Goal: Navigation & Orientation: Find specific page/section

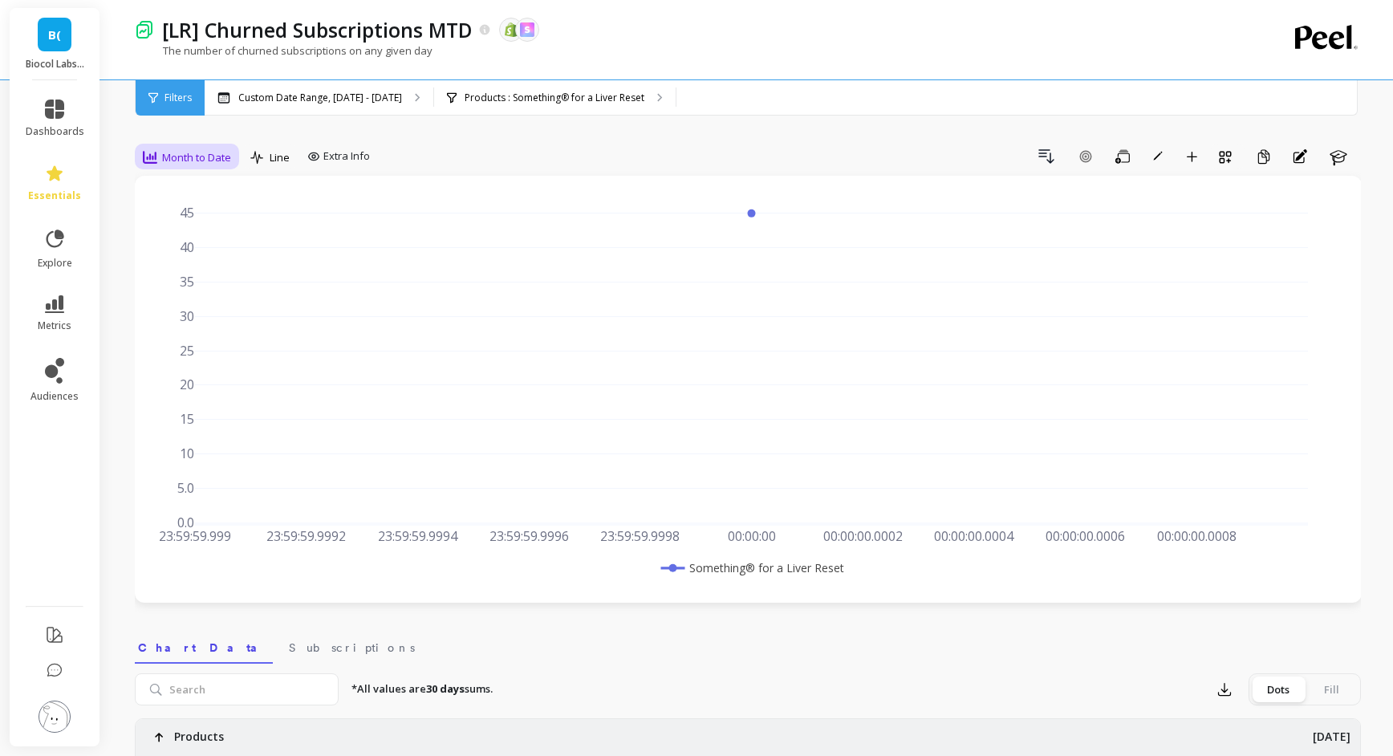
click at [143, 156] on icon at bounding box center [150, 157] width 14 height 13
click at [181, 227] on div "Daily" at bounding box center [193, 224] width 91 height 15
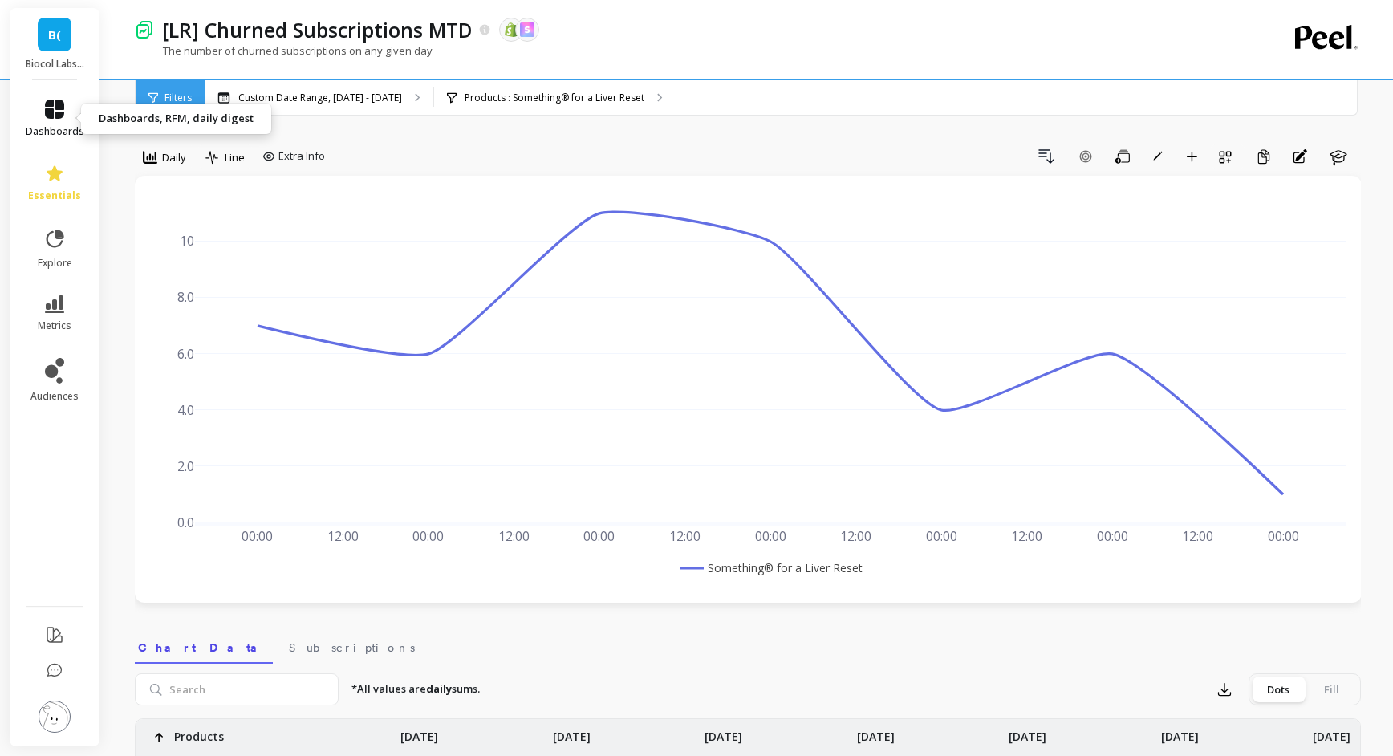
click at [55, 125] on span "dashboards" at bounding box center [55, 131] width 59 height 13
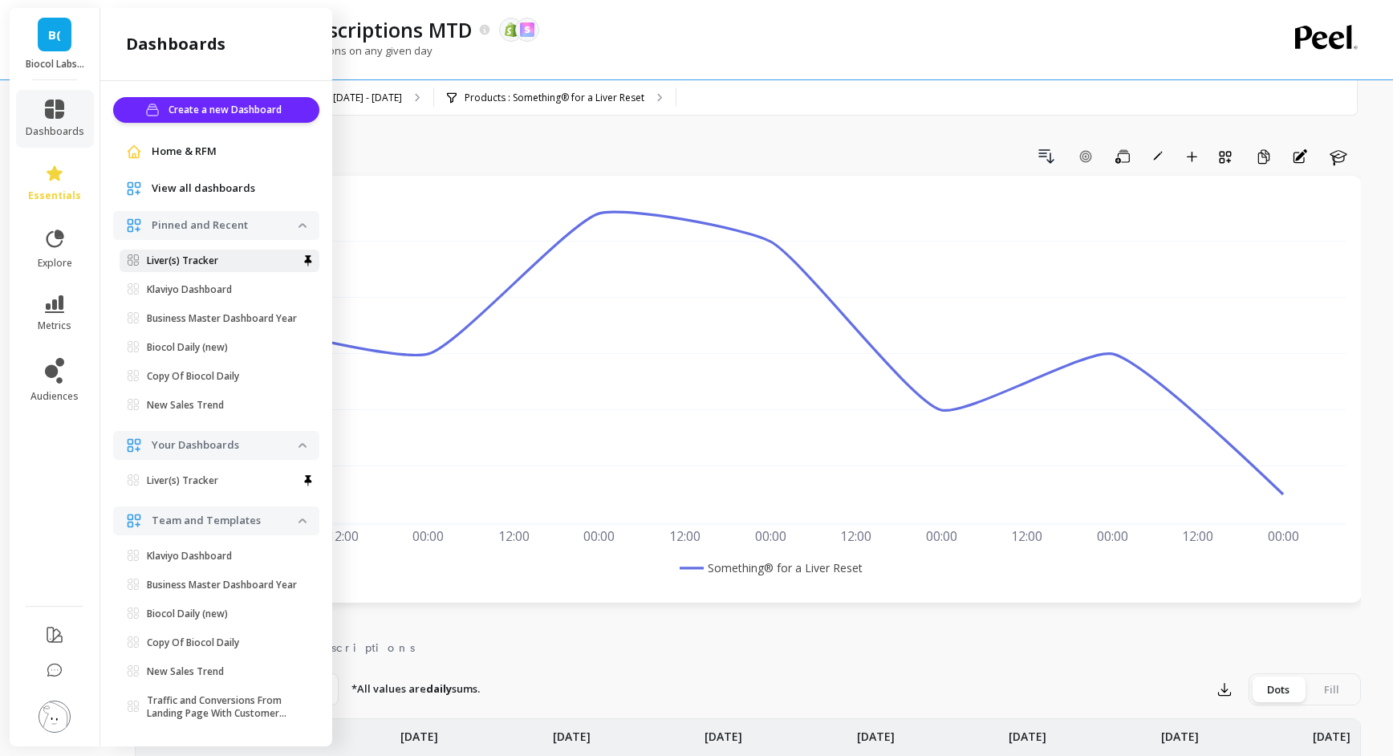
click at [178, 256] on p "Liver(s) Tracker" at bounding box center [182, 260] width 71 height 13
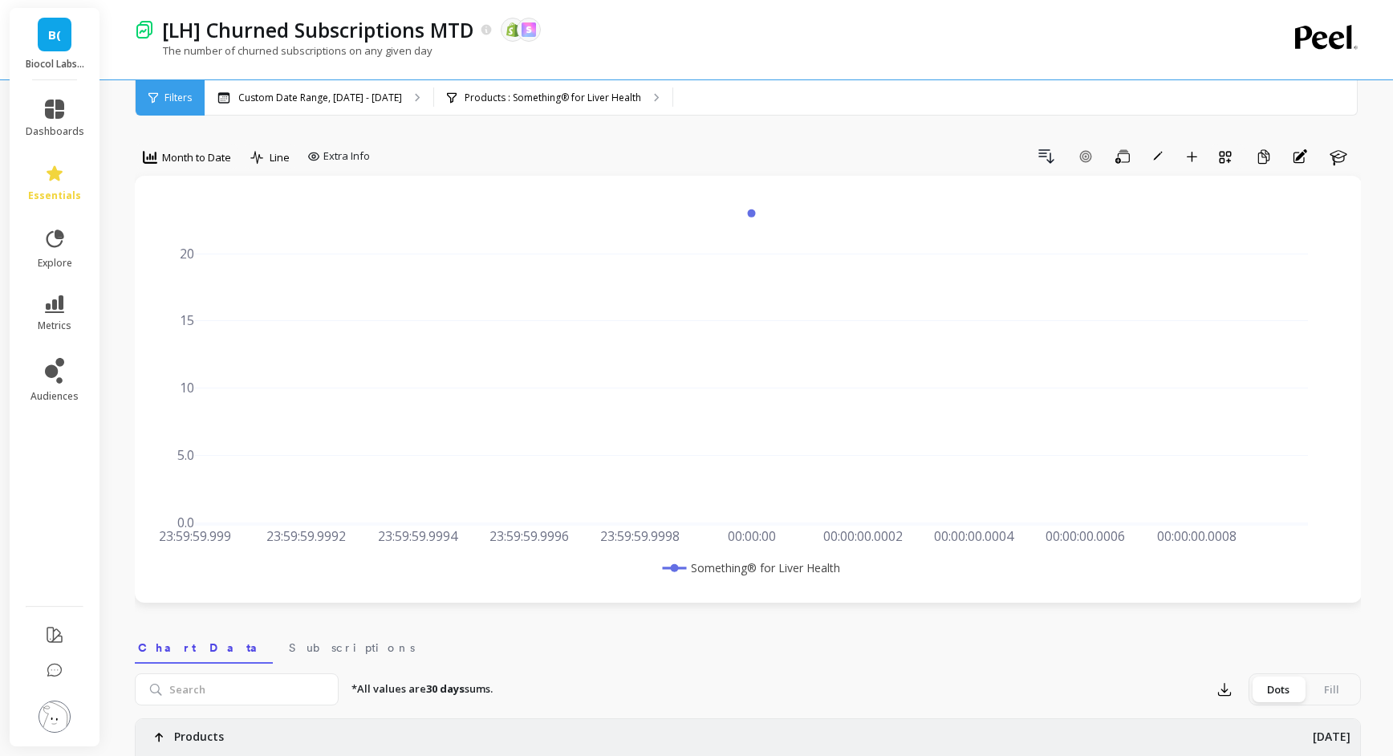
click at [184, 148] on div "Month to Date" at bounding box center [187, 157] width 88 height 19
click at [184, 233] on div "Daily" at bounding box center [194, 224] width 111 height 28
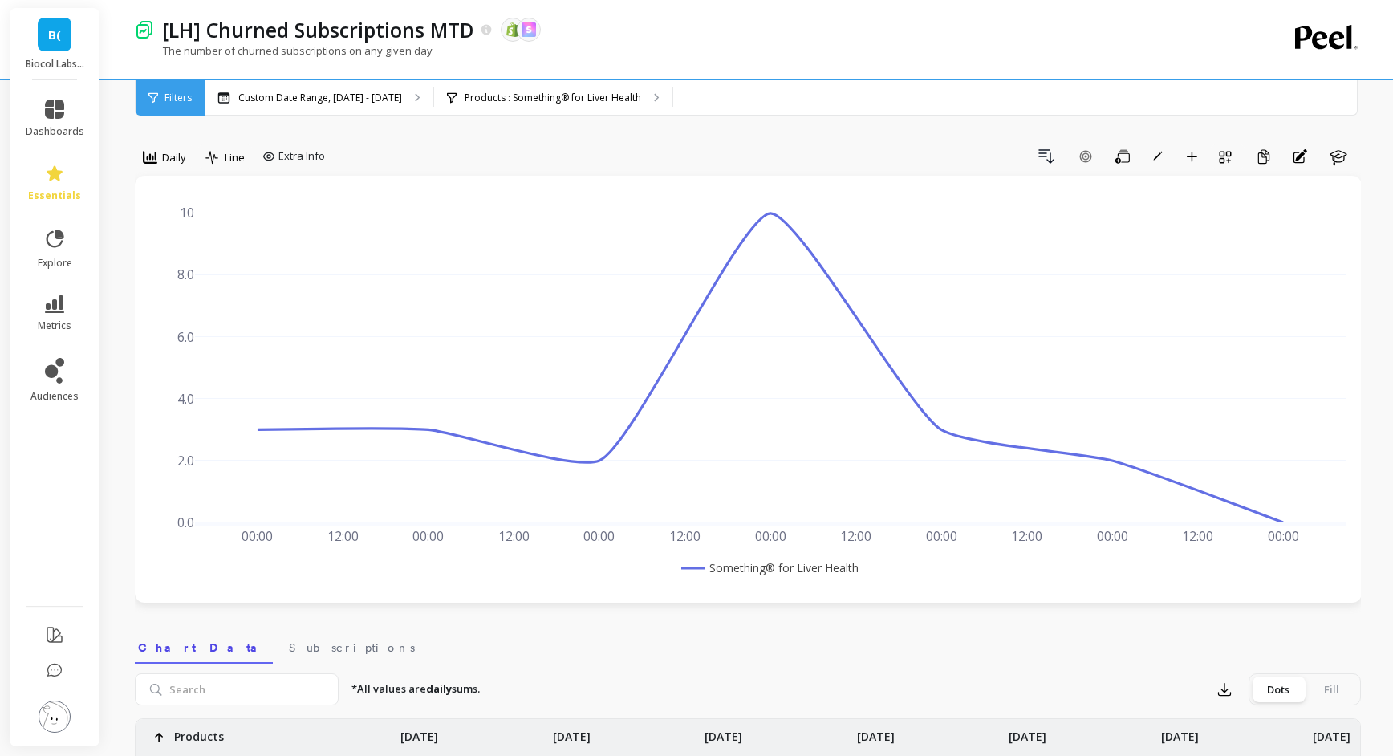
click at [52, 81] on div "dashboards essentials explore metrics audiences" at bounding box center [55, 413] width 91 height 666
click at [51, 107] on icon at bounding box center [54, 108] width 19 height 19
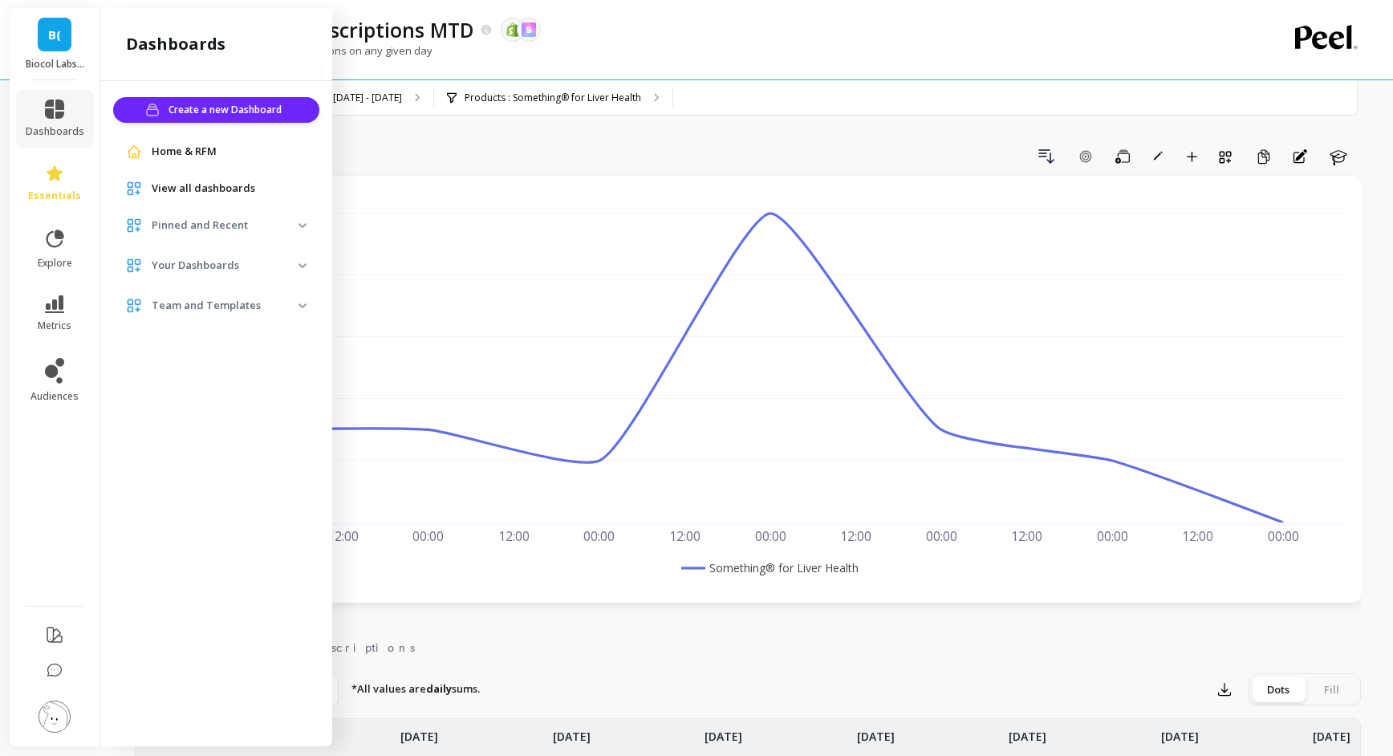
click at [182, 189] on span "View all dashboards" at bounding box center [203, 188] width 103 height 16
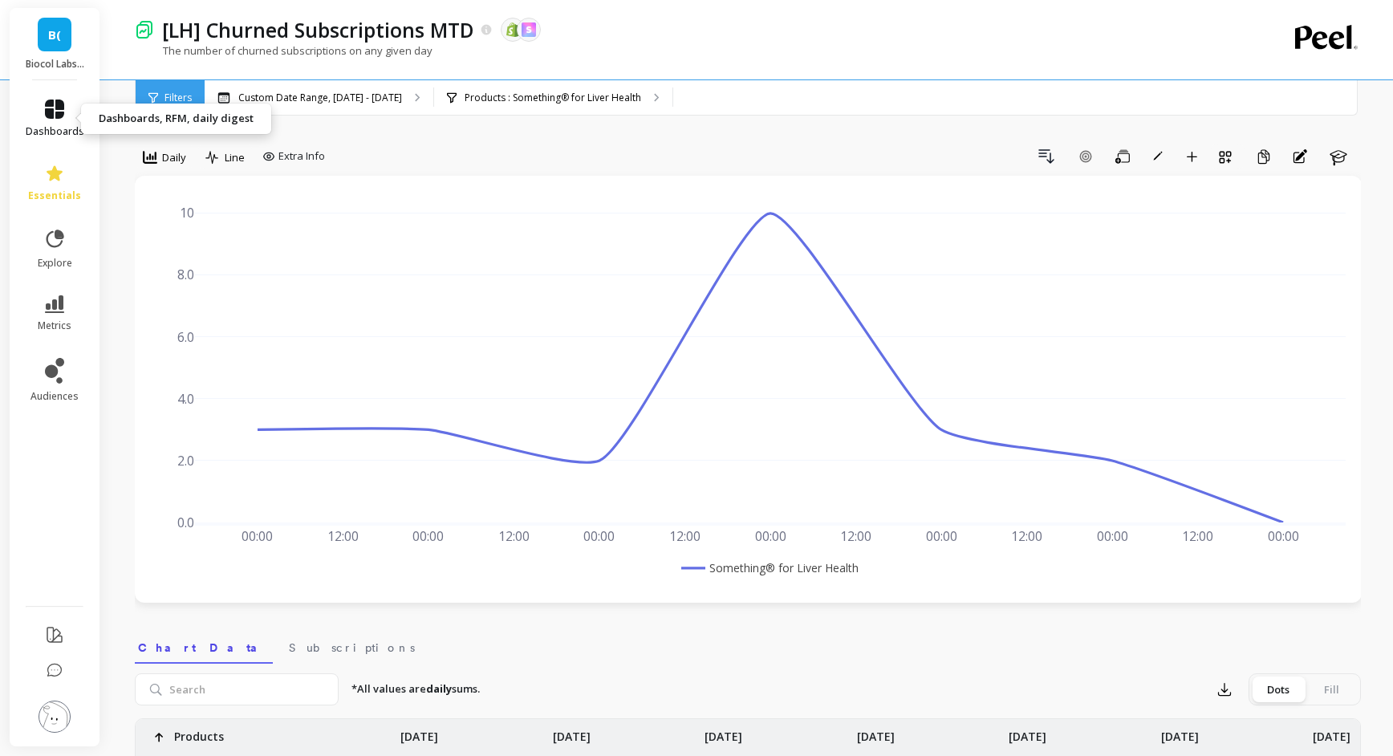
click at [31, 104] on link "dashboards" at bounding box center [55, 118] width 59 height 39
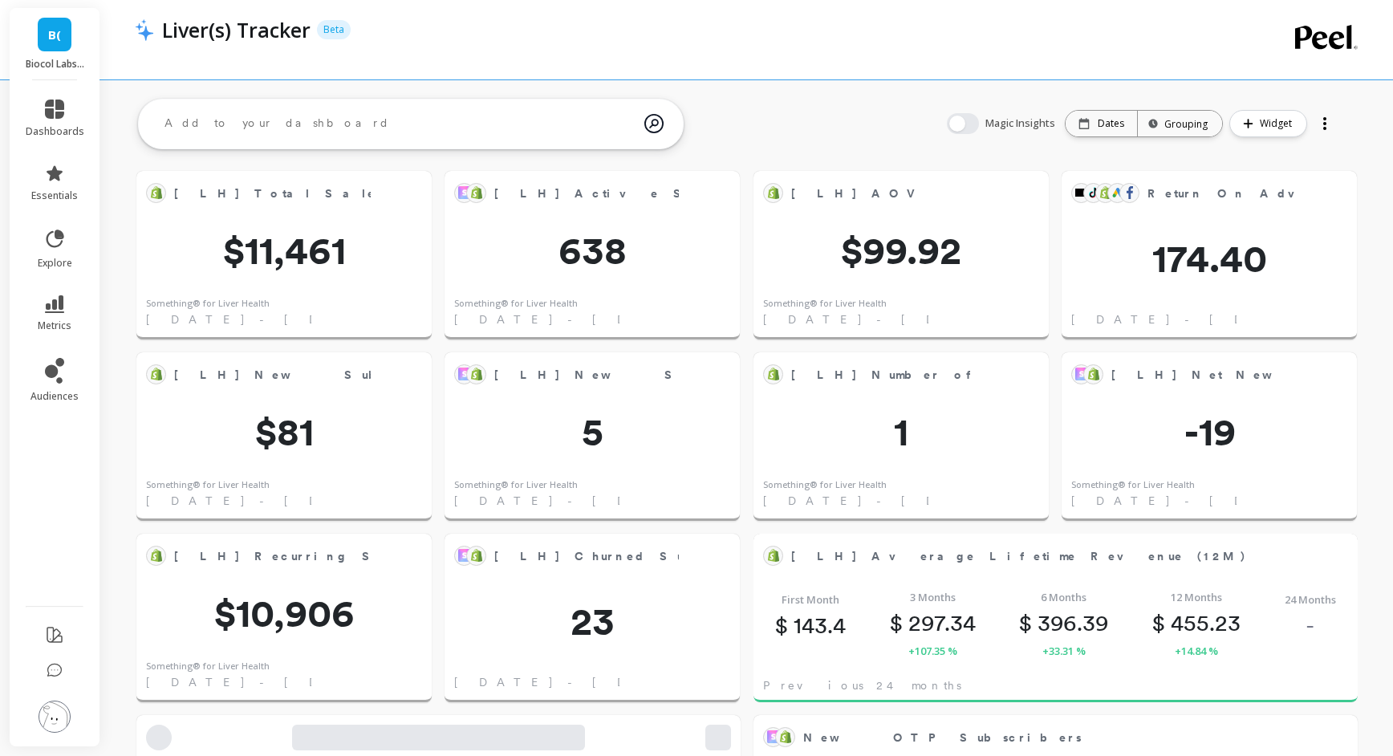
scroll to position [281, 1186]
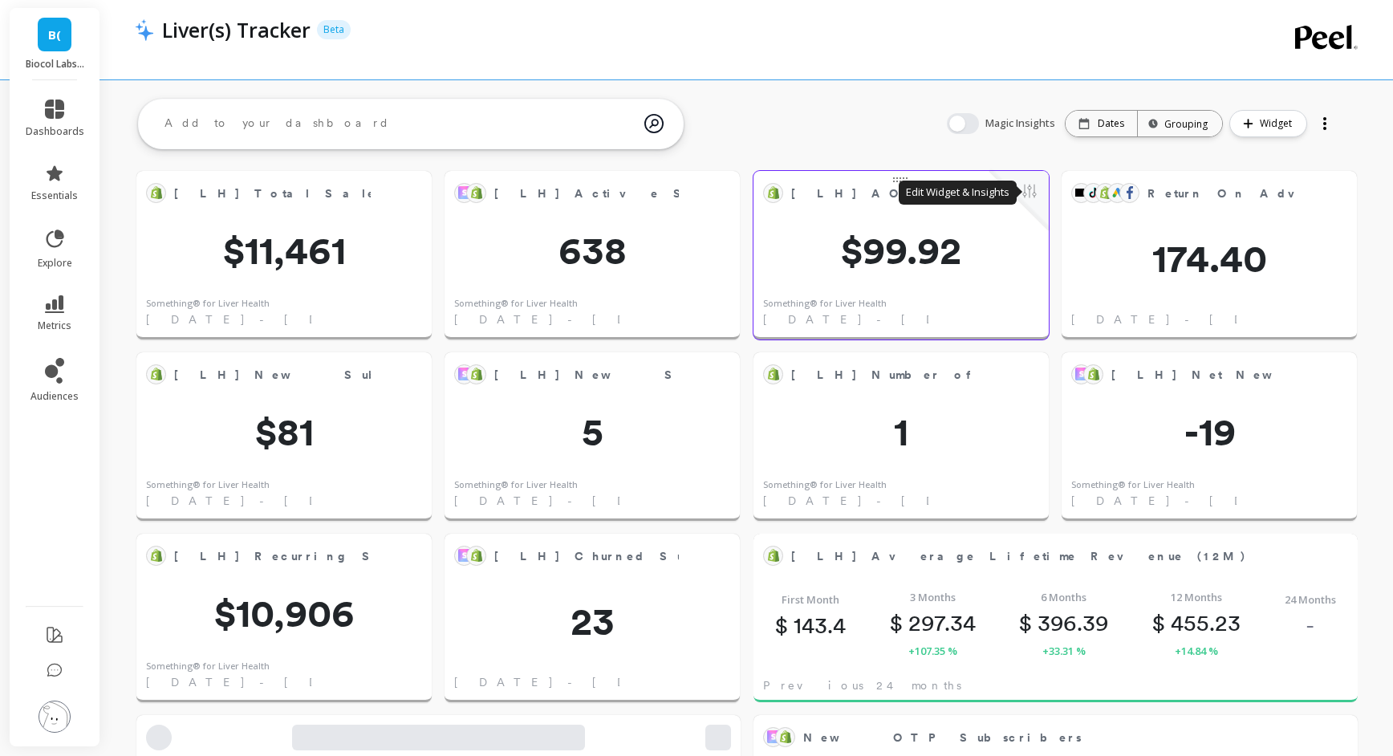
click at [1033, 190] on button at bounding box center [1029, 192] width 19 height 22
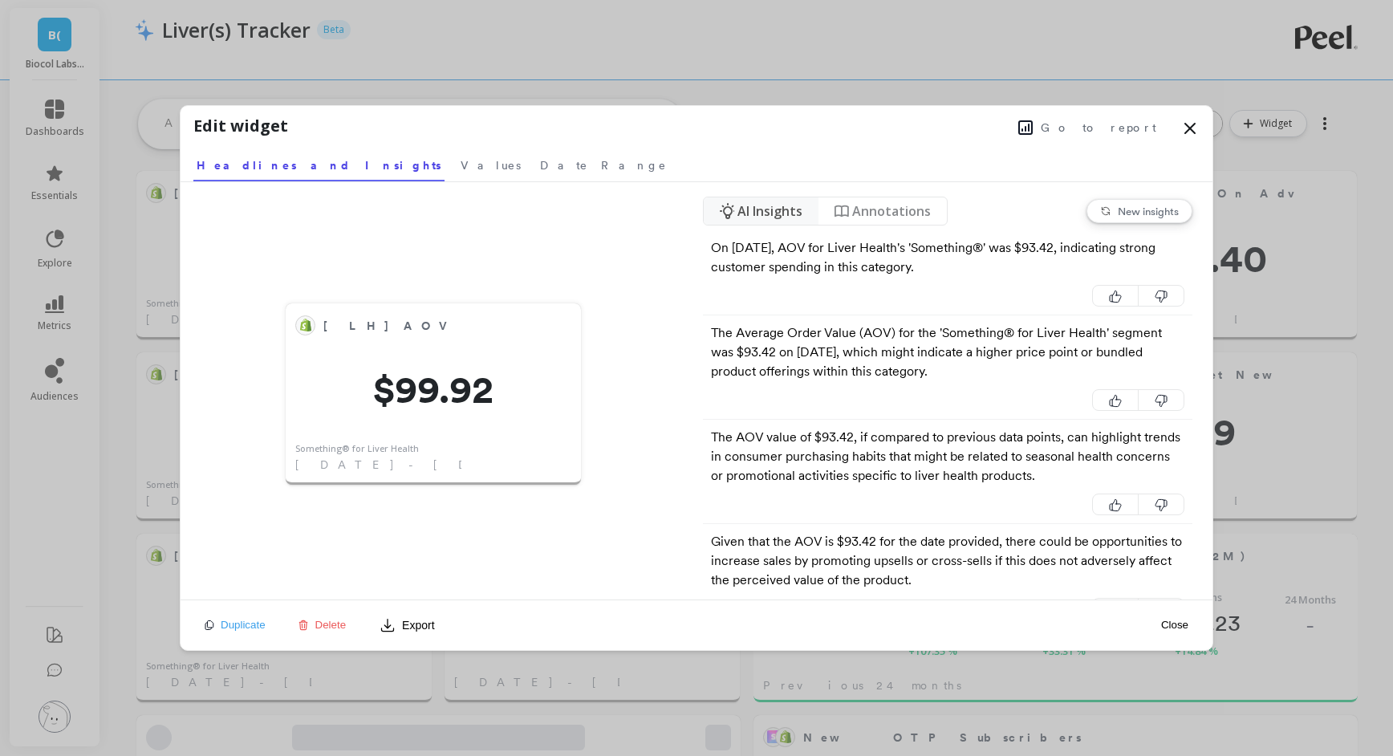
click at [1126, 126] on span "Go to report" at bounding box center [1098, 128] width 116 height 16
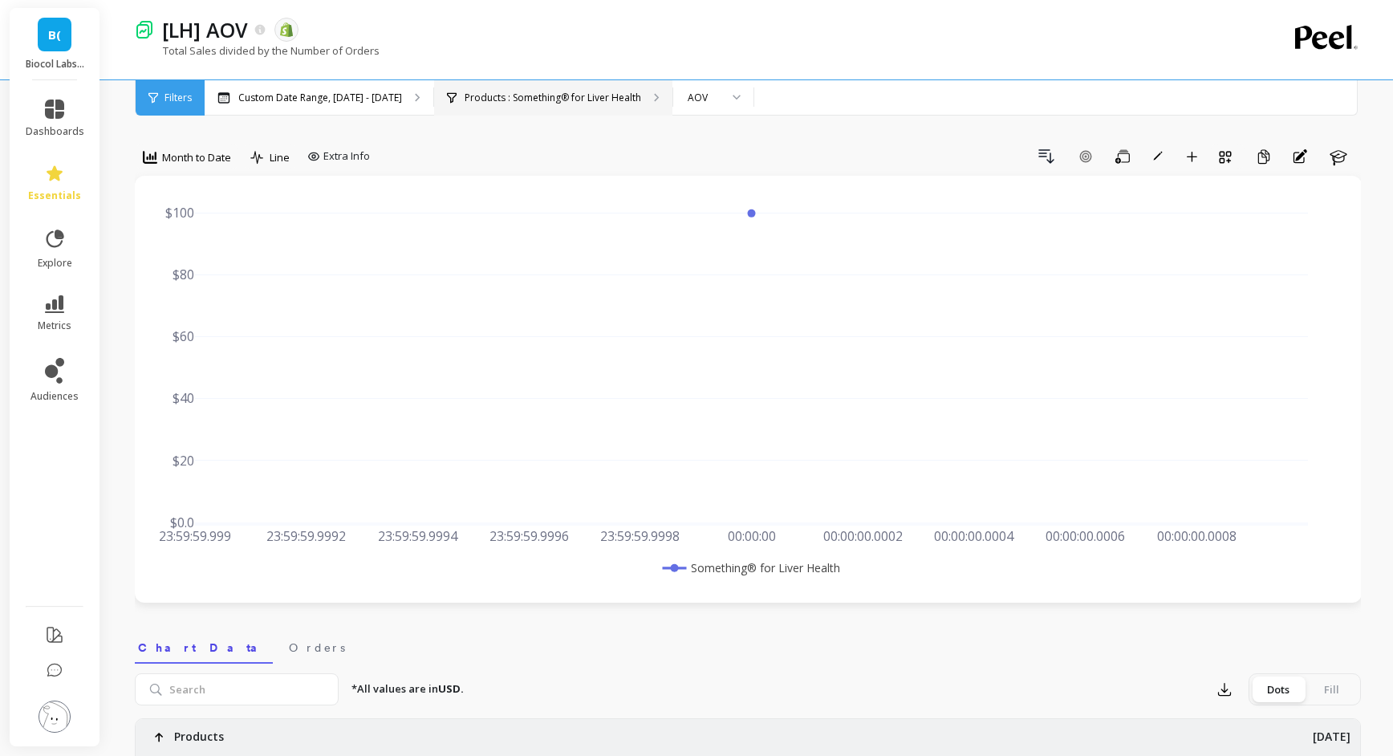
click at [654, 101] on icon at bounding box center [657, 97] width 6 height 9
click at [257, 32] on icon at bounding box center [259, 29] width 10 height 10
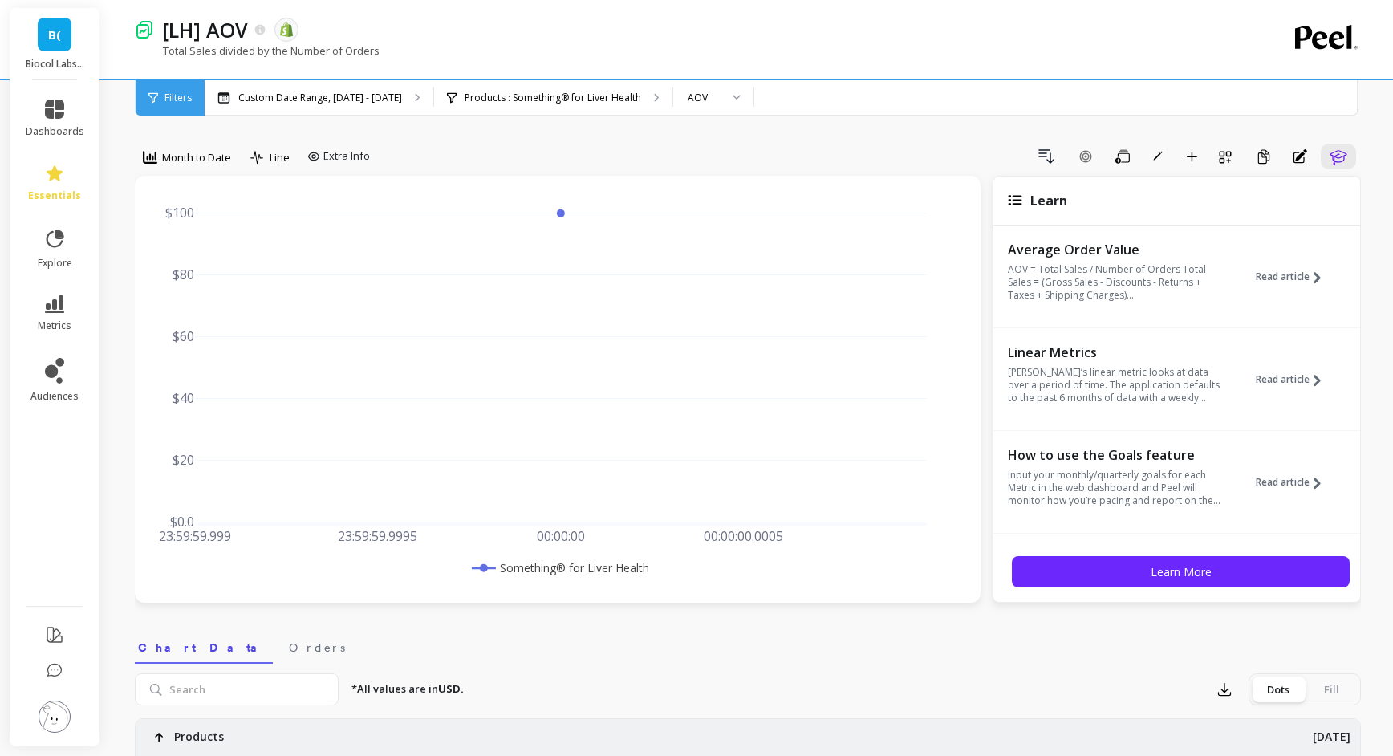
click at [1327, 108] on div "Custom Date Range, Sep 1 - Sep 7 Products : Something® for Liver Health AOV" at bounding box center [815, 97] width 1221 height 35
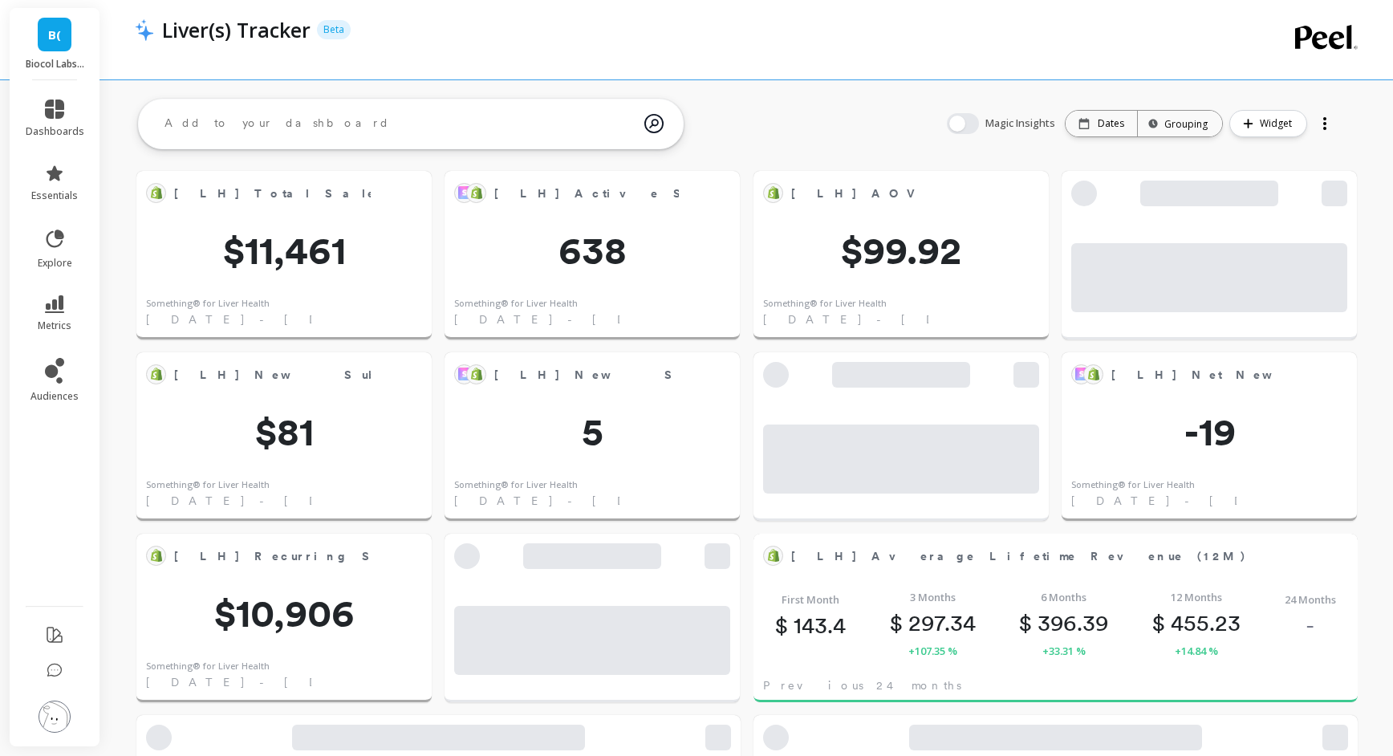
scroll to position [281, 1186]
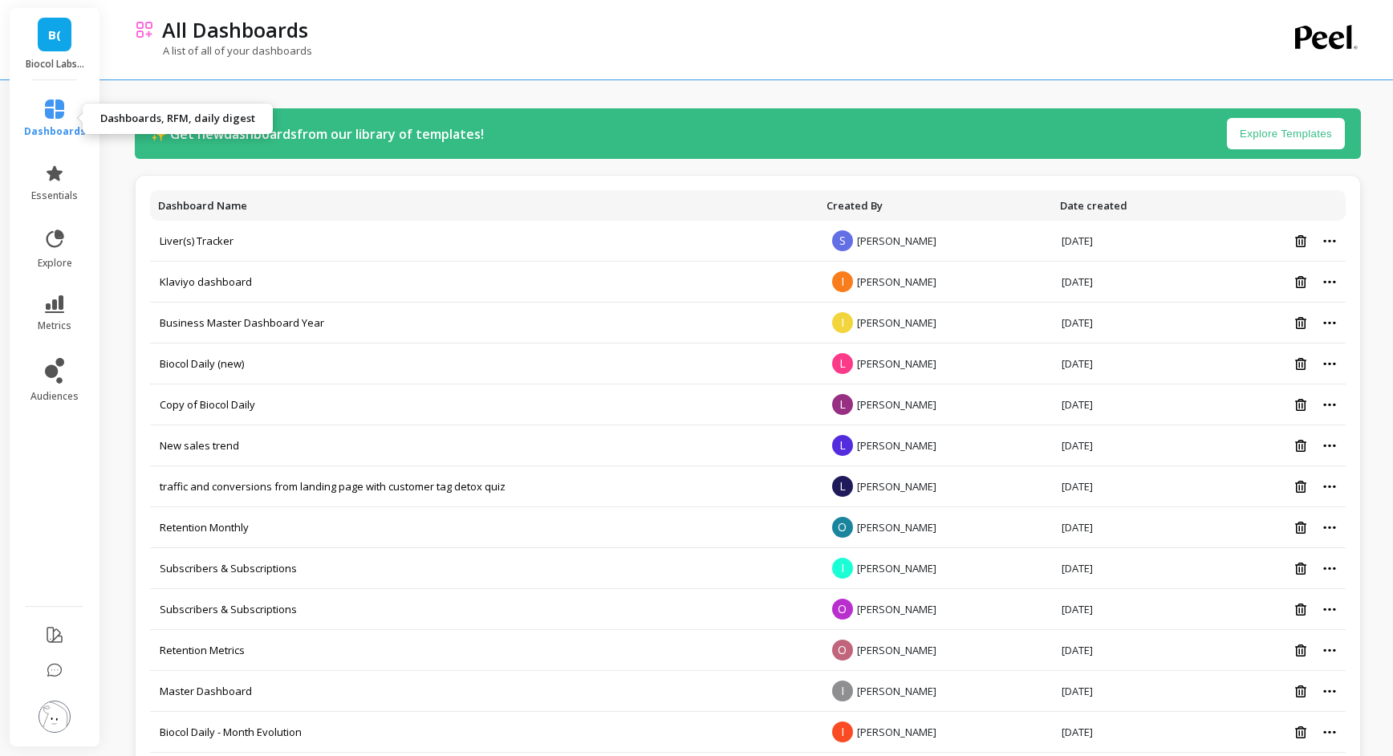
click at [54, 116] on icon at bounding box center [54, 108] width 19 height 19
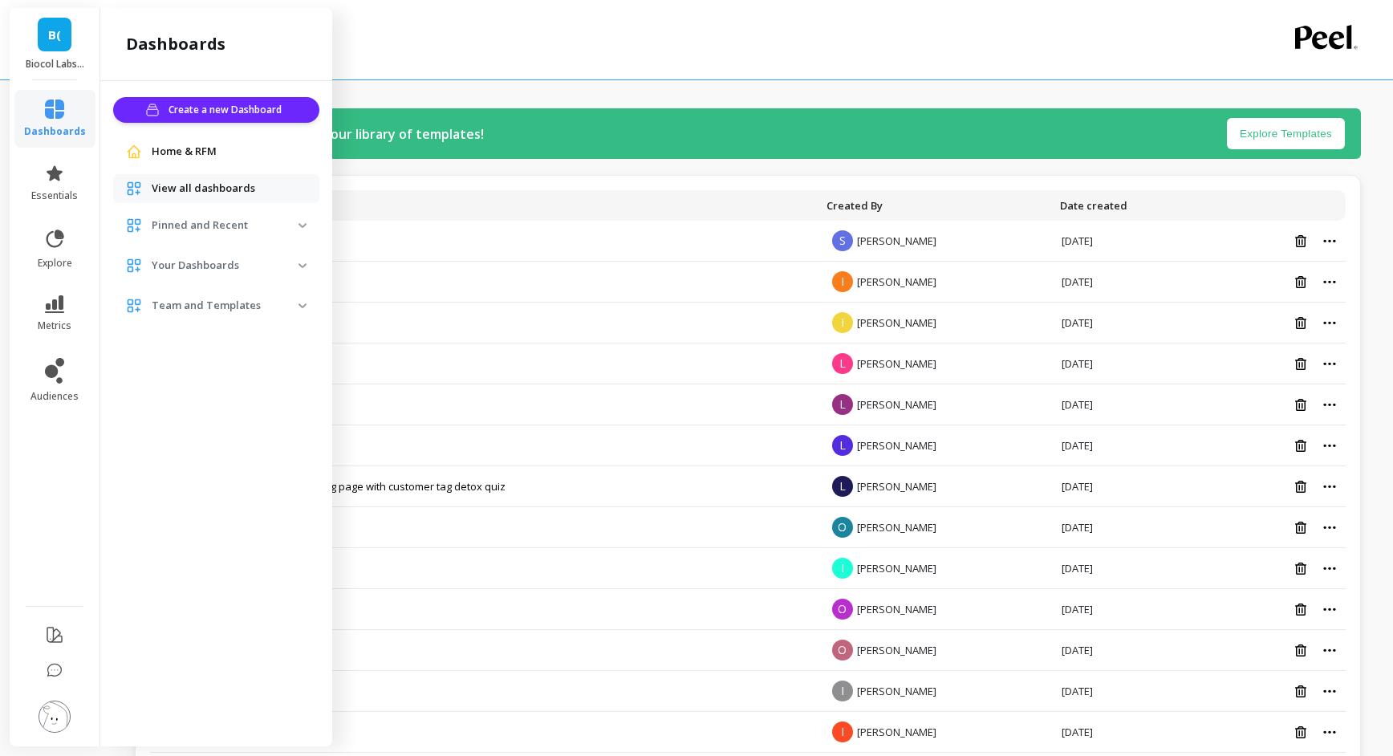
click at [496, 180] on div "Dashboard Name Created By Date created Liver(s) Tracker S [PERSON_NAME][DATE] K…" at bounding box center [748, 492] width 1226 height 634
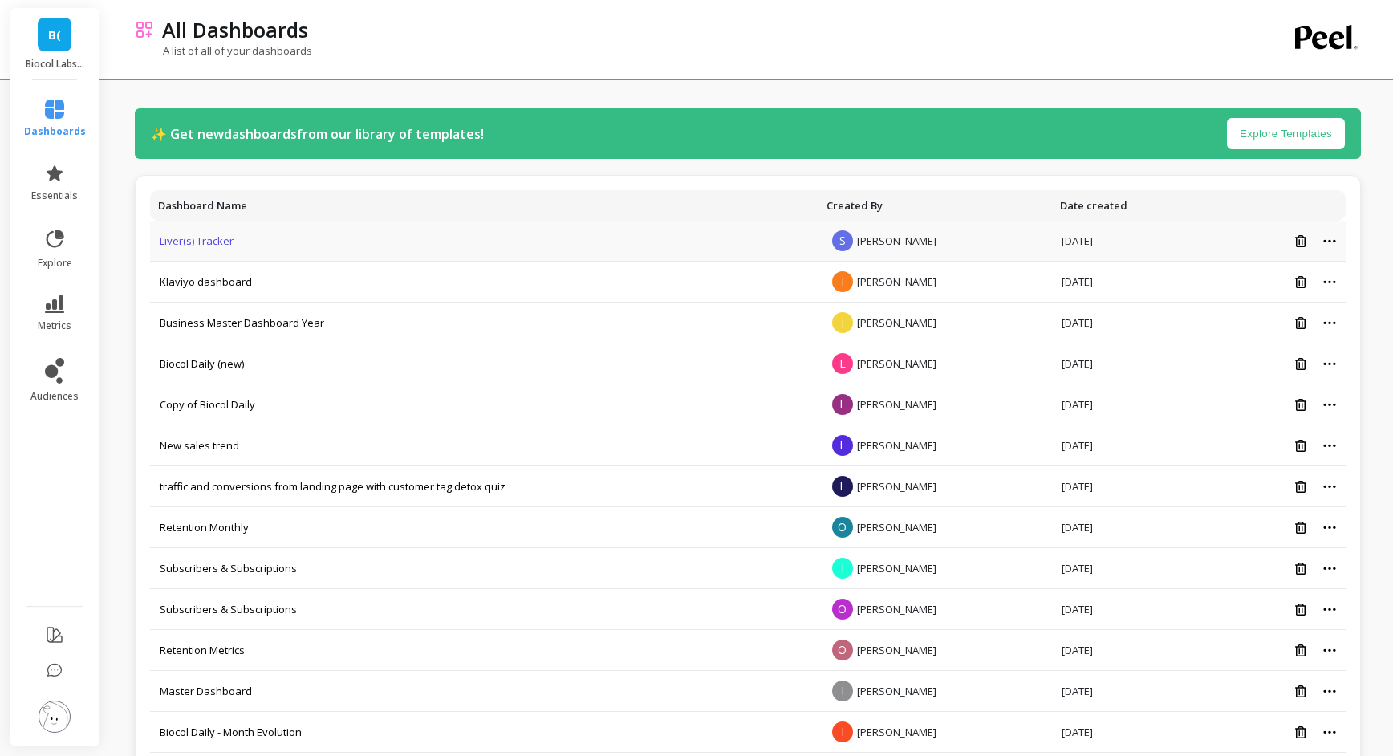
click at [218, 237] on link "Liver(s) Tracker" at bounding box center [197, 240] width 74 height 14
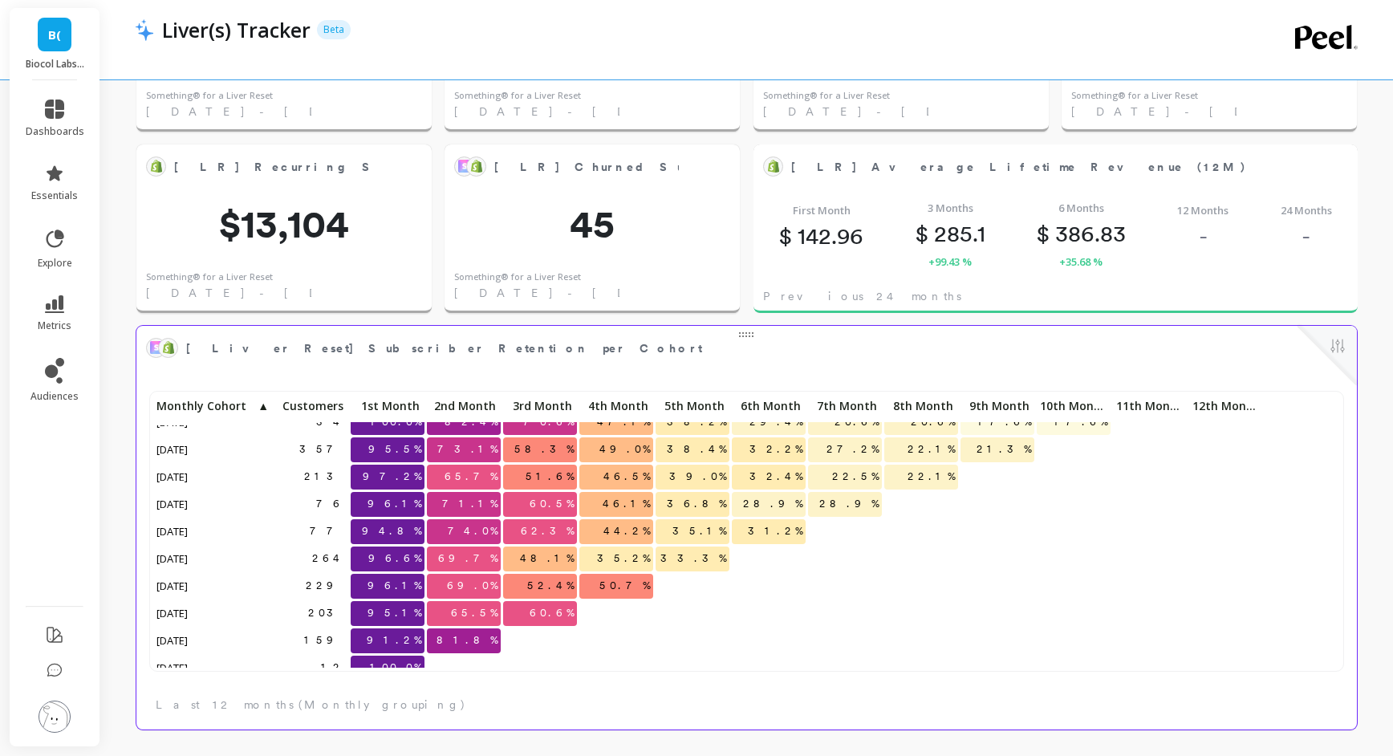
scroll to position [75, 0]
